Goal: Check status

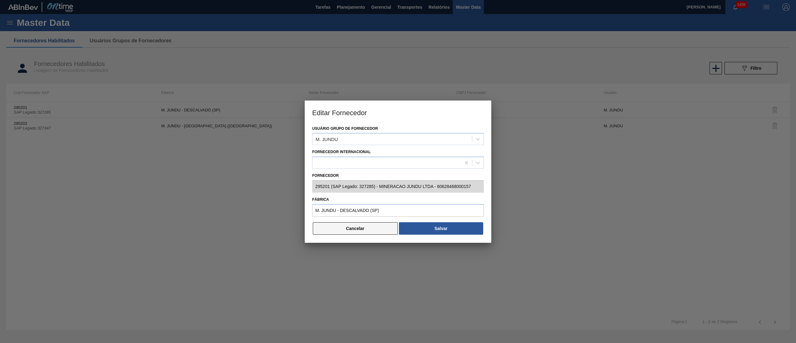
click at [361, 233] on button "Cancelar" at bounding box center [355, 228] width 85 height 12
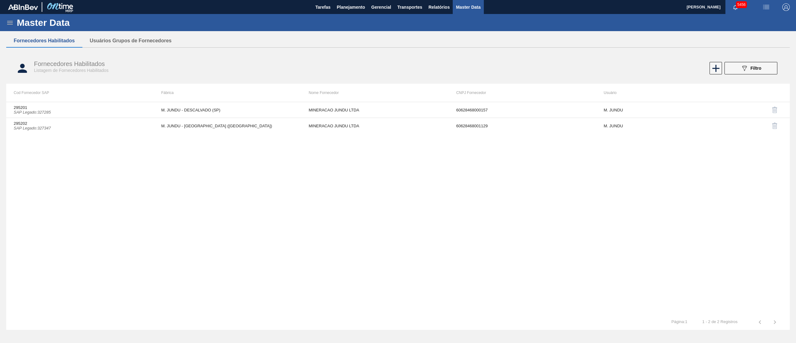
click at [351, 15] on div "Master Data" at bounding box center [398, 22] width 796 height 17
click at [349, 6] on span "Planejamento" at bounding box center [351, 6] width 28 height 7
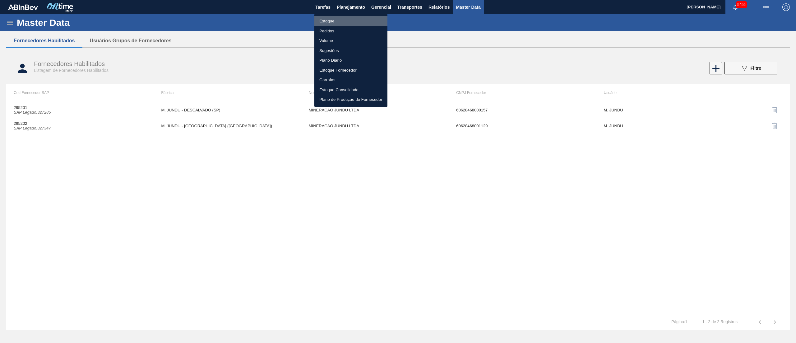
click at [339, 20] on li "Estoque" at bounding box center [350, 21] width 73 height 10
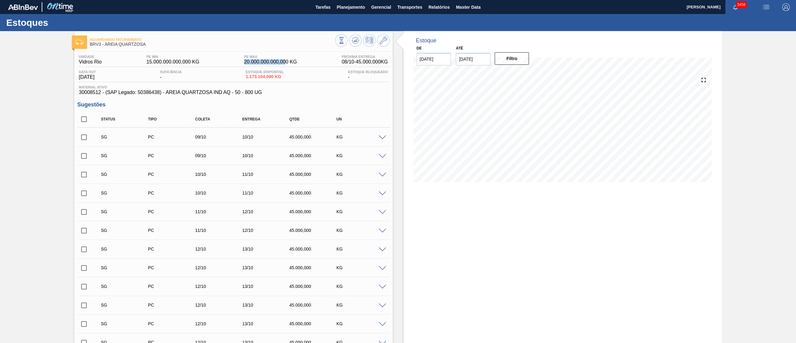
click at [284, 64] on div "Unidade Vidros Rio PE MIN 15.000.000.000,000 KG PE MAX 20.000.000.000,000 KG Pr…" at bounding box center [233, 61] width 312 height 12
click at [340, 6] on span "Planejamento" at bounding box center [351, 6] width 28 height 7
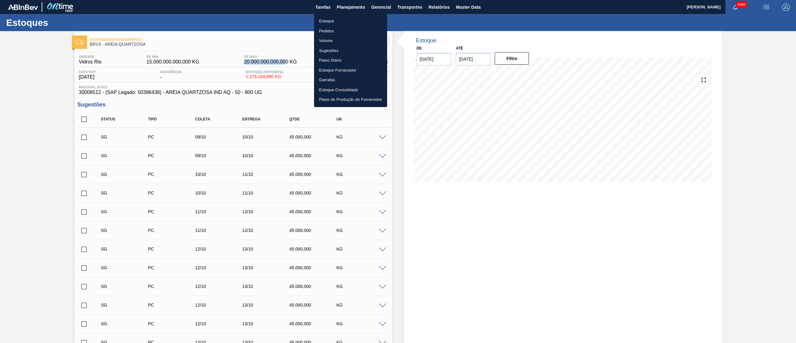
click at [321, 23] on li "Estoque" at bounding box center [350, 21] width 73 height 10
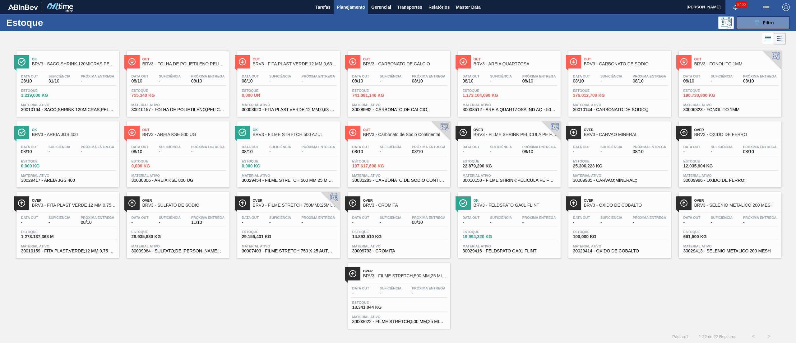
click at [517, 154] on div "Data out - Suficiência - Próxima Entrega 08/10" at bounding box center [509, 150] width 96 height 11
